Goal: Complete application form

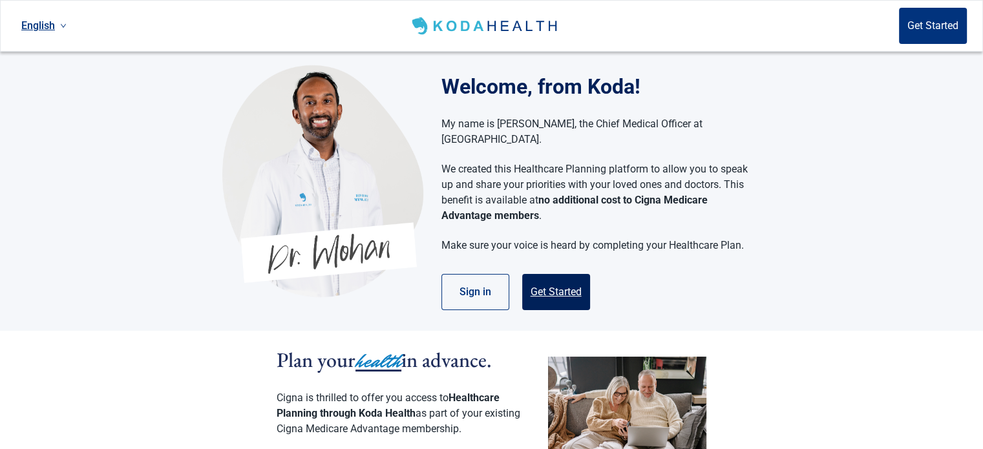
click at [540, 274] on button "Get Started" at bounding box center [556, 292] width 68 height 36
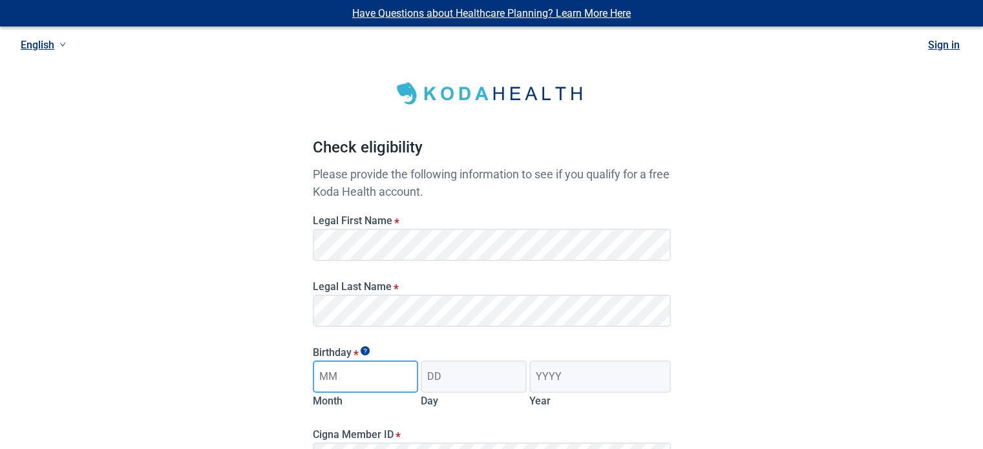
click at [368, 382] on input "Month" at bounding box center [366, 376] width 106 height 32
type input "03"
click at [452, 377] on input "Day" at bounding box center [474, 376] width 106 height 32
type input "11"
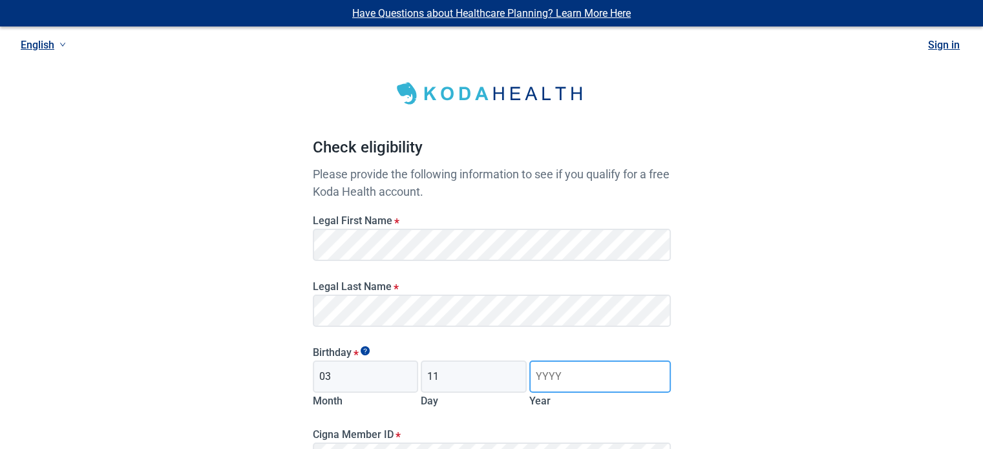
click at [579, 378] on input "Year" at bounding box center [599, 376] width 141 height 32
type input "1958"
click at [78, 319] on div "Have Questions about Healthcare Planning? Learn More Here English Sign in Check…" at bounding box center [491, 326] width 983 height 652
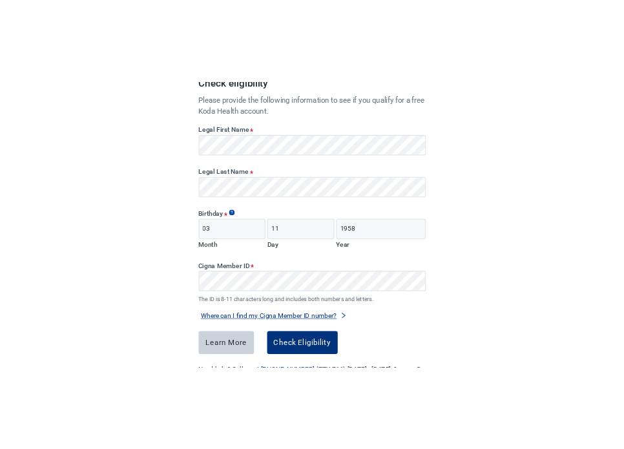
scroll to position [181, 0]
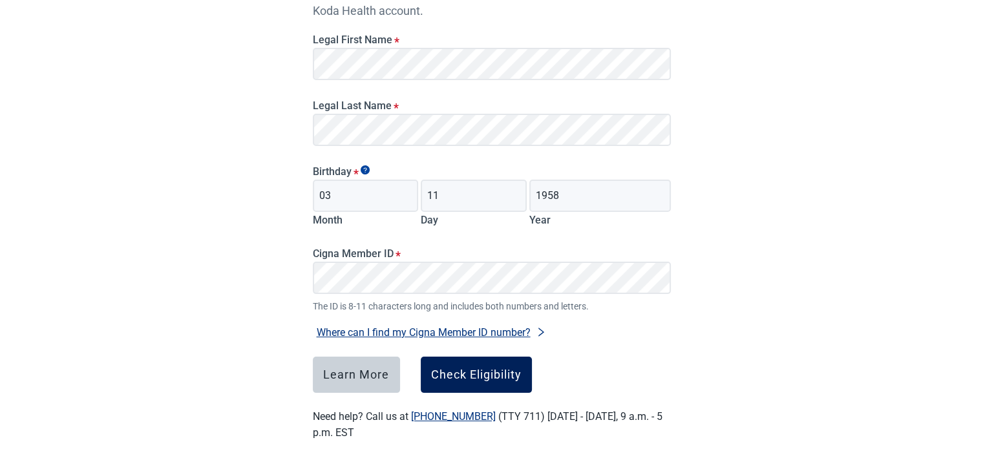
click at [455, 381] on div "Check Eligibility" at bounding box center [476, 374] width 90 height 13
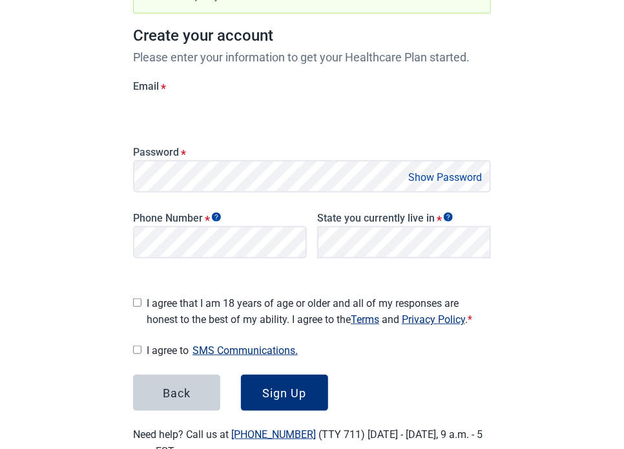
click at [92, 211] on div "Have Questions about Healthcare Planning? Learn More Here English Sign in Great…" at bounding box center [312, 154] width 624 height 671
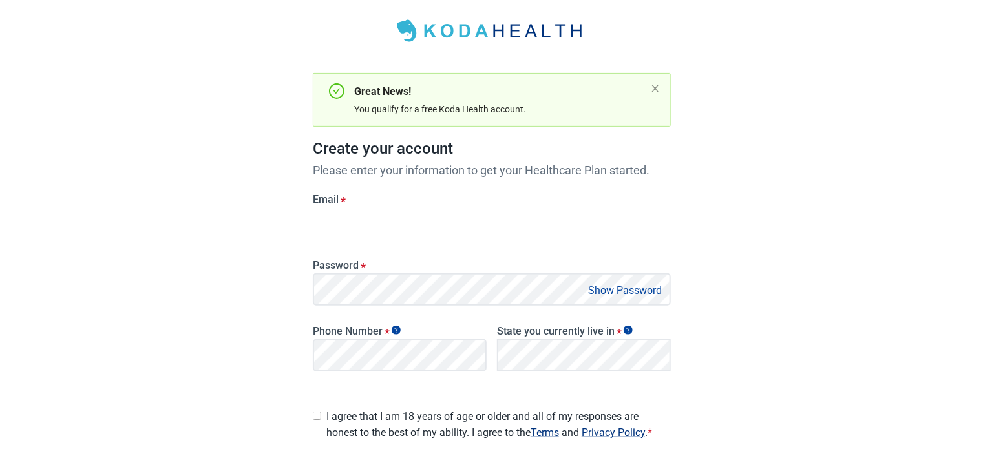
scroll to position [64, 0]
click at [345, 226] on div "Email *" at bounding box center [492, 215] width 358 height 47
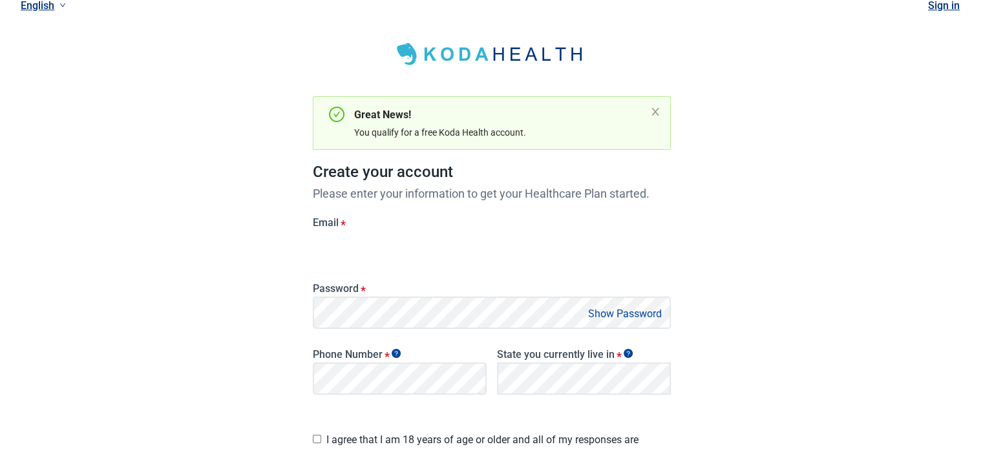
scroll to position [0, 0]
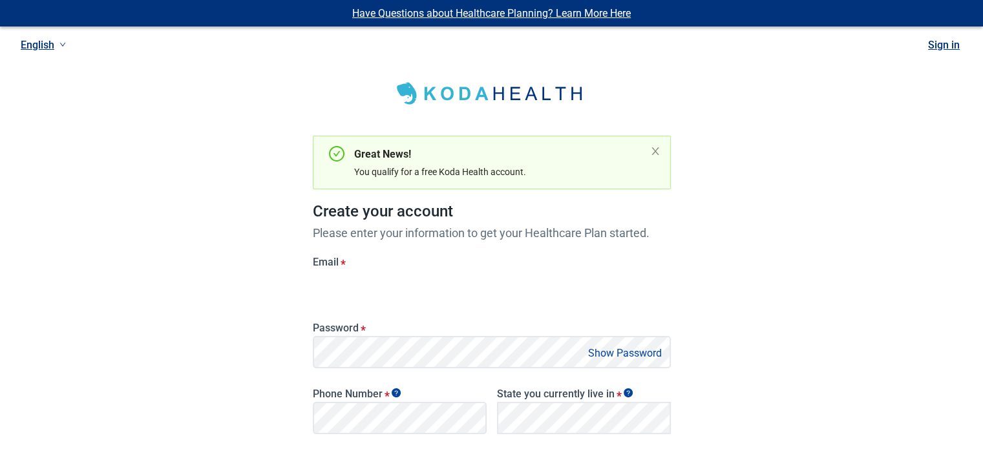
click at [144, 264] on div "Have Questions about Healthcare Planning? Learn More Here English Sign in Great…" at bounding box center [491, 333] width 983 height 666
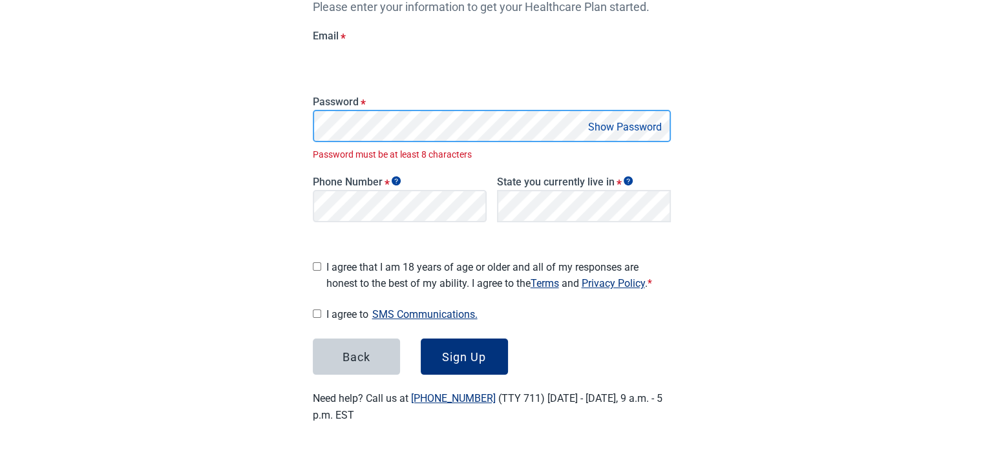
scroll to position [212, 0]
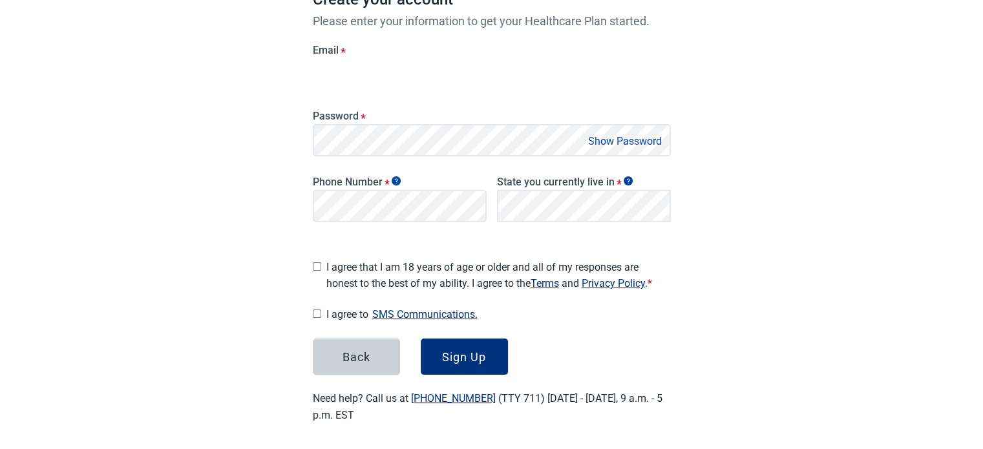
click at [606, 143] on button "Show Password" at bounding box center [624, 140] width 81 height 17
click at [561, 320] on form "Email * Password * Hide Password Phone Number * State you currently live in * L…" at bounding box center [492, 203] width 358 height 346
click at [315, 263] on input "I agree that I am 18 years of age or older and all of my responses are honest t…" at bounding box center [317, 266] width 8 height 8
checkbox input "true"
click at [317, 309] on input "I agree to SMS Communications." at bounding box center [317, 313] width 8 height 8
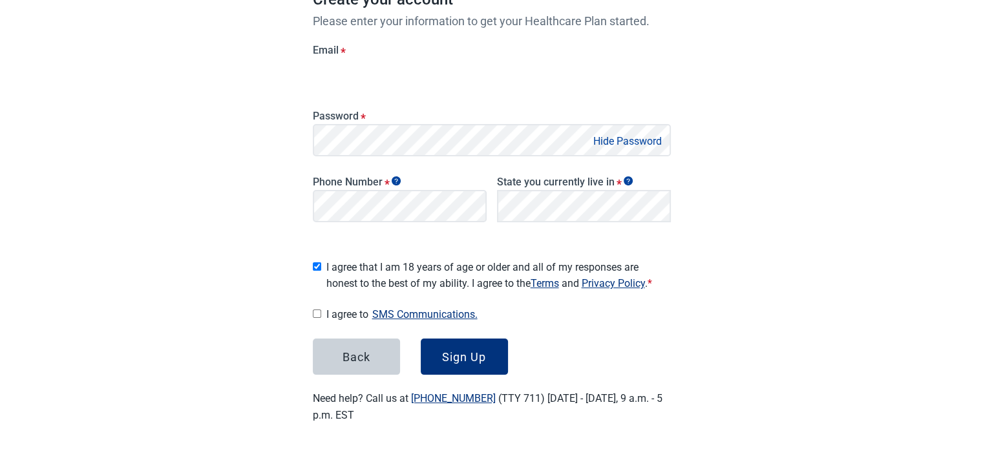
checkbox input "true"
click at [454, 342] on button "Sign Up" at bounding box center [464, 357] width 87 height 36
click at [440, 342] on button "Sign Up" at bounding box center [464, 357] width 87 height 36
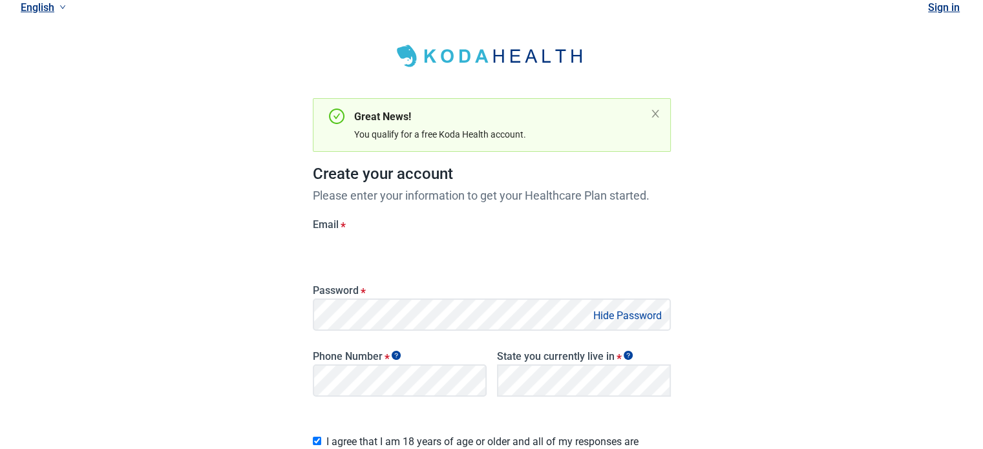
scroll to position [34, 0]
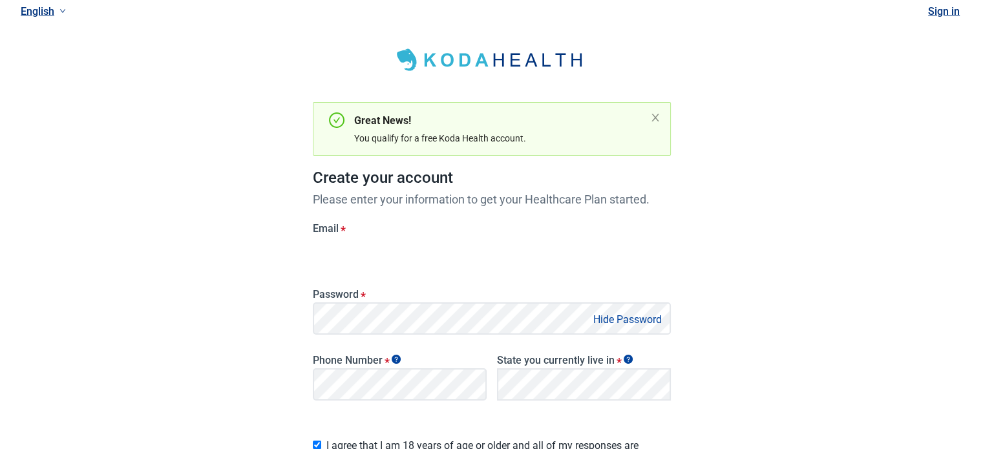
click at [329, 227] on label "Email *" at bounding box center [492, 228] width 358 height 12
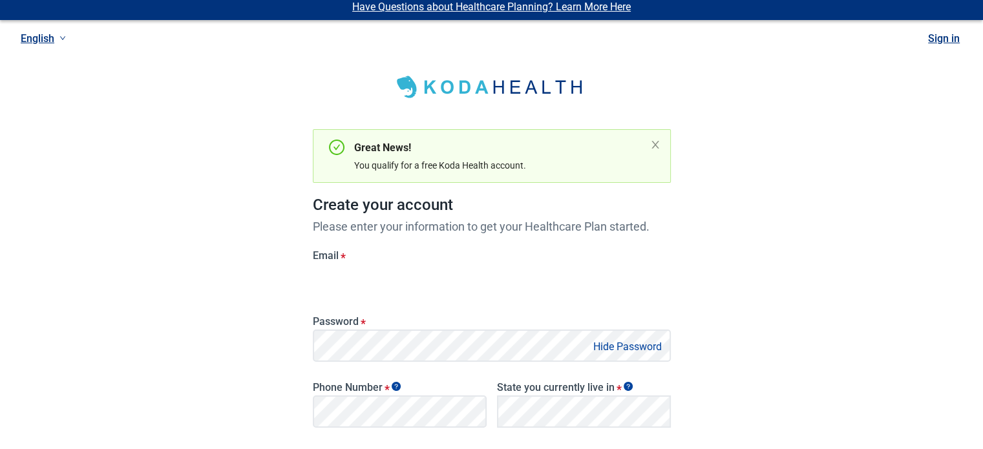
scroll to position [5, 0]
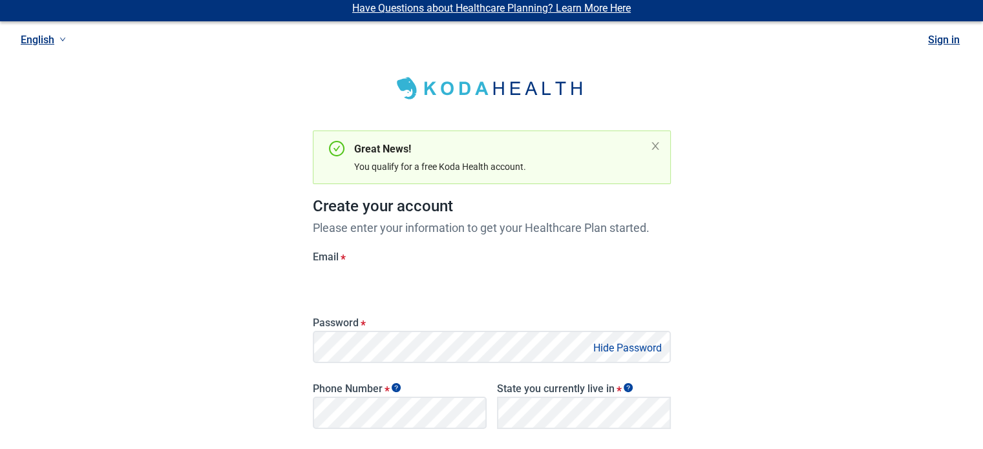
click at [336, 285] on div "Email *" at bounding box center [492, 274] width 358 height 47
click at [220, 346] on div "Have Questions about Healthcare Planning? Learn More Here English Sign in Great…" at bounding box center [491, 328] width 983 height 666
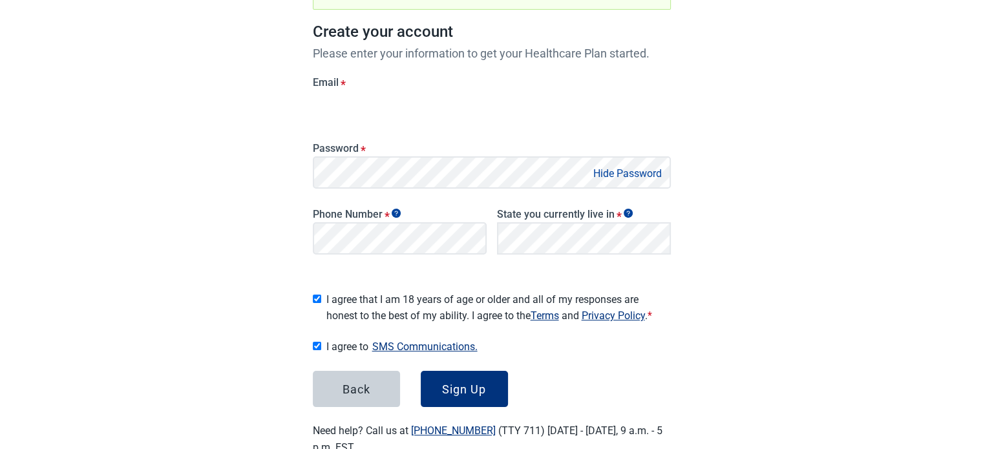
scroll to position [212, 0]
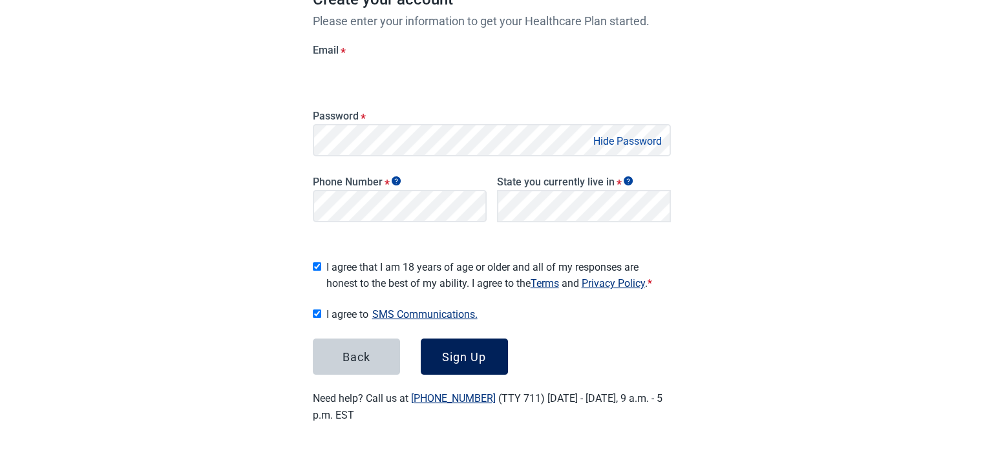
click at [460, 342] on button "Sign Up" at bounding box center [464, 357] width 87 height 36
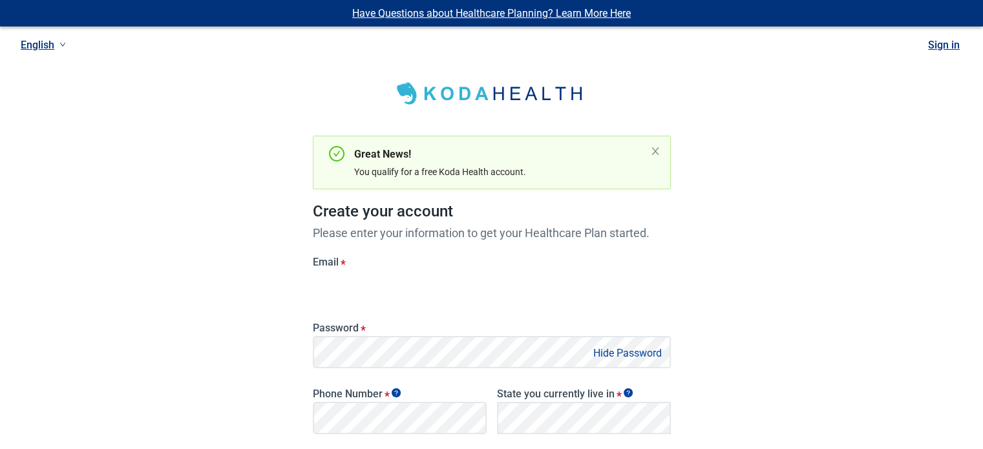
scroll to position [0, 0]
click at [656, 147] on icon "close" at bounding box center [655, 151] width 10 height 10
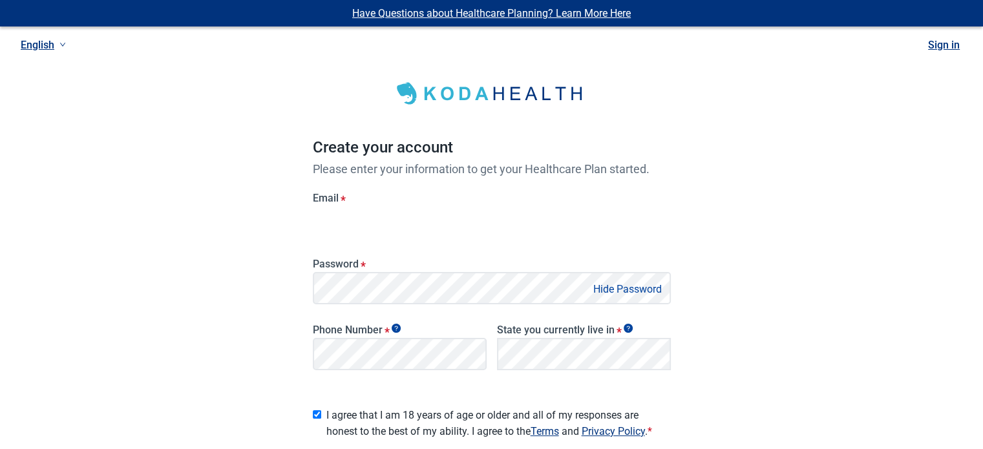
click at [339, 232] on div "Email *" at bounding box center [492, 215] width 358 height 47
click at [934, 41] on link "Sign in" at bounding box center [944, 45] width 32 height 12
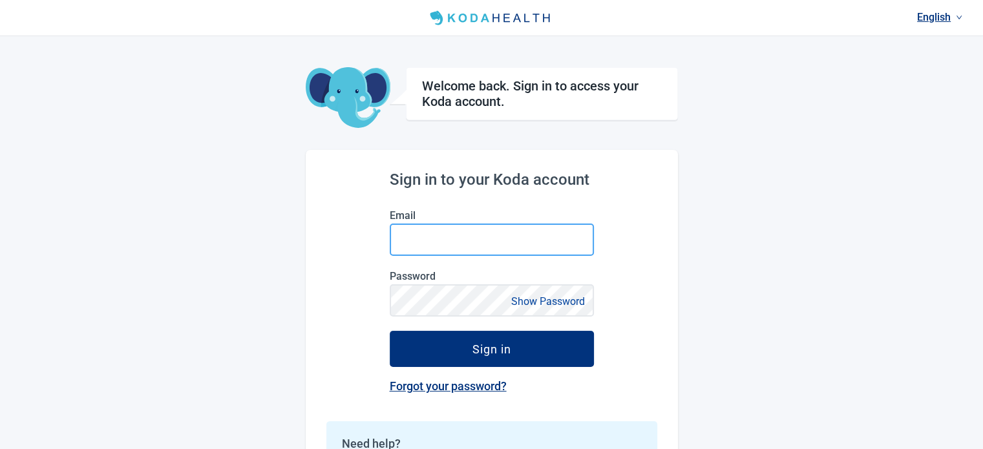
click at [411, 233] on input "Email" at bounding box center [492, 240] width 204 height 32
type input "[EMAIL_ADDRESS][DOMAIN_NAME]"
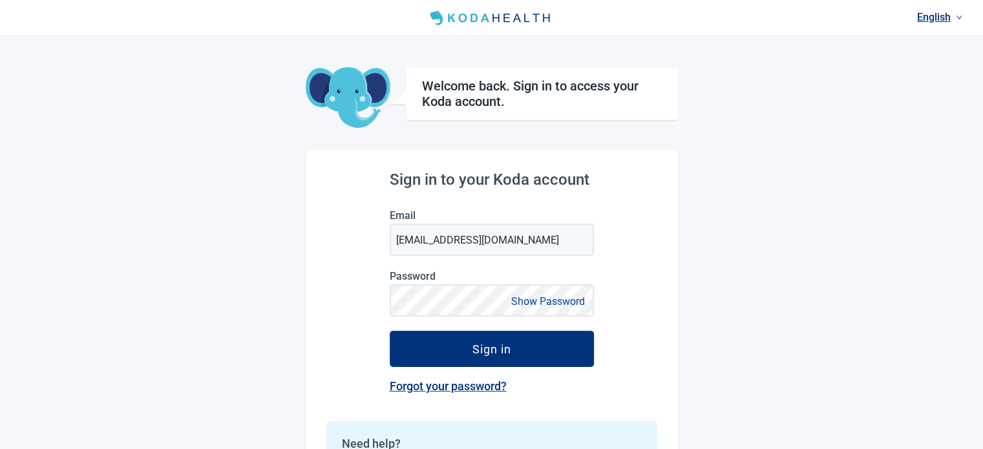
click at [562, 302] on button "Show Password" at bounding box center [547, 301] width 81 height 17
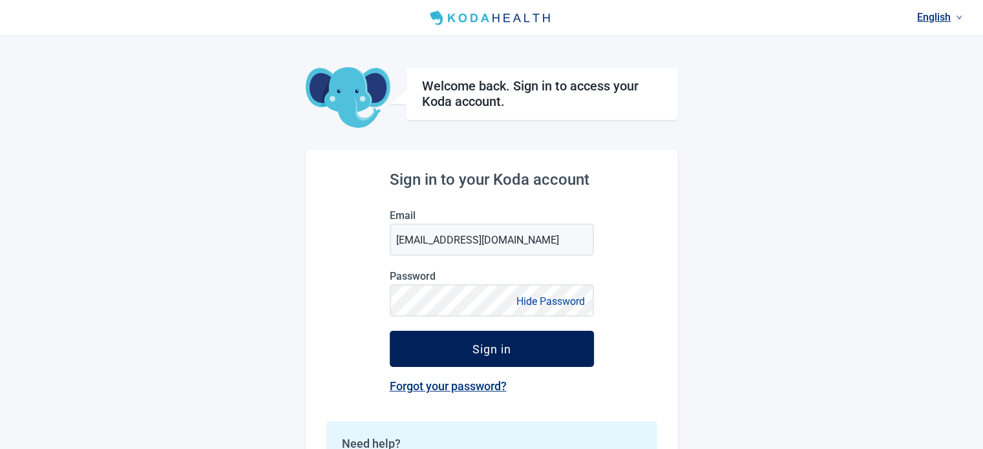
click at [441, 349] on button "Sign in" at bounding box center [492, 349] width 204 height 36
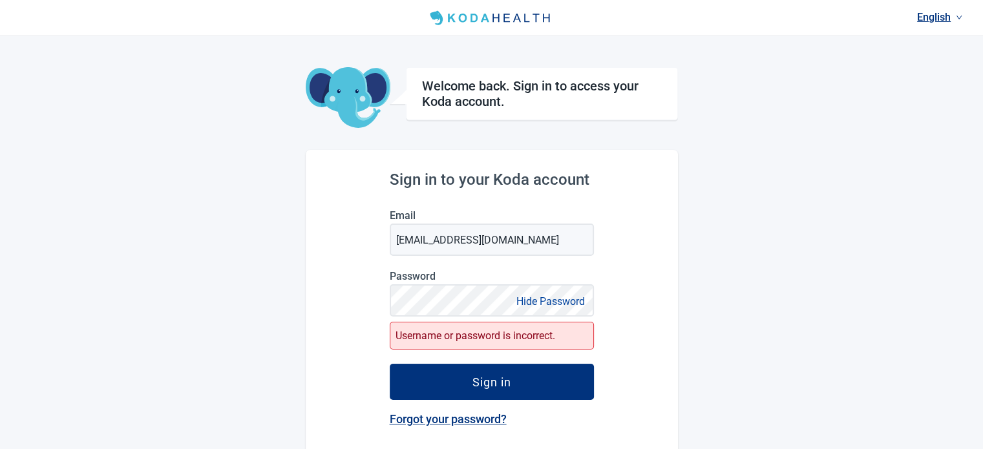
click at [260, 232] on div "English Welcome back. Sign in to access your Koda account. Sign in to your Koda…" at bounding box center [491, 286] width 983 height 573
